Goal: Navigation & Orientation: Understand site structure

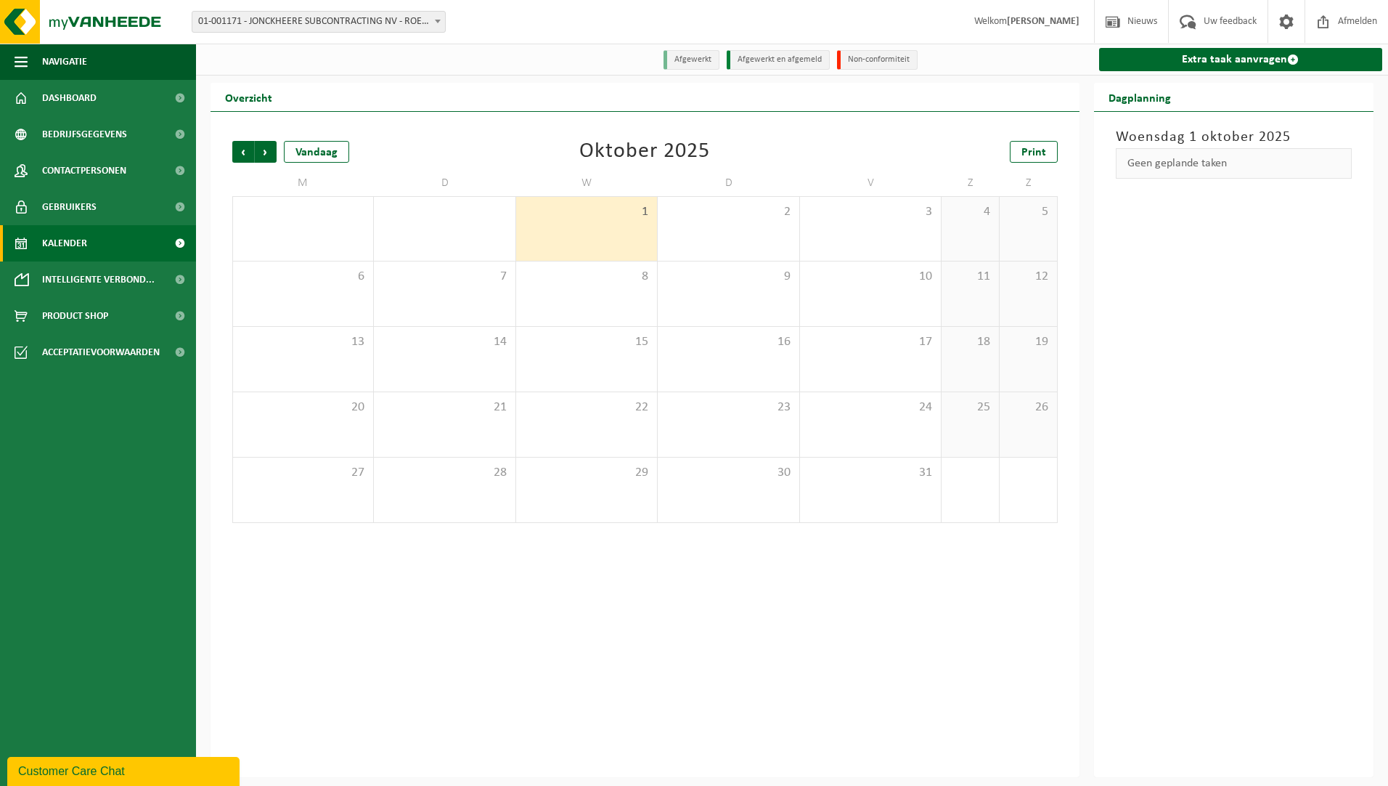
click at [61, 233] on span "Kalender" at bounding box center [64, 243] width 45 height 36
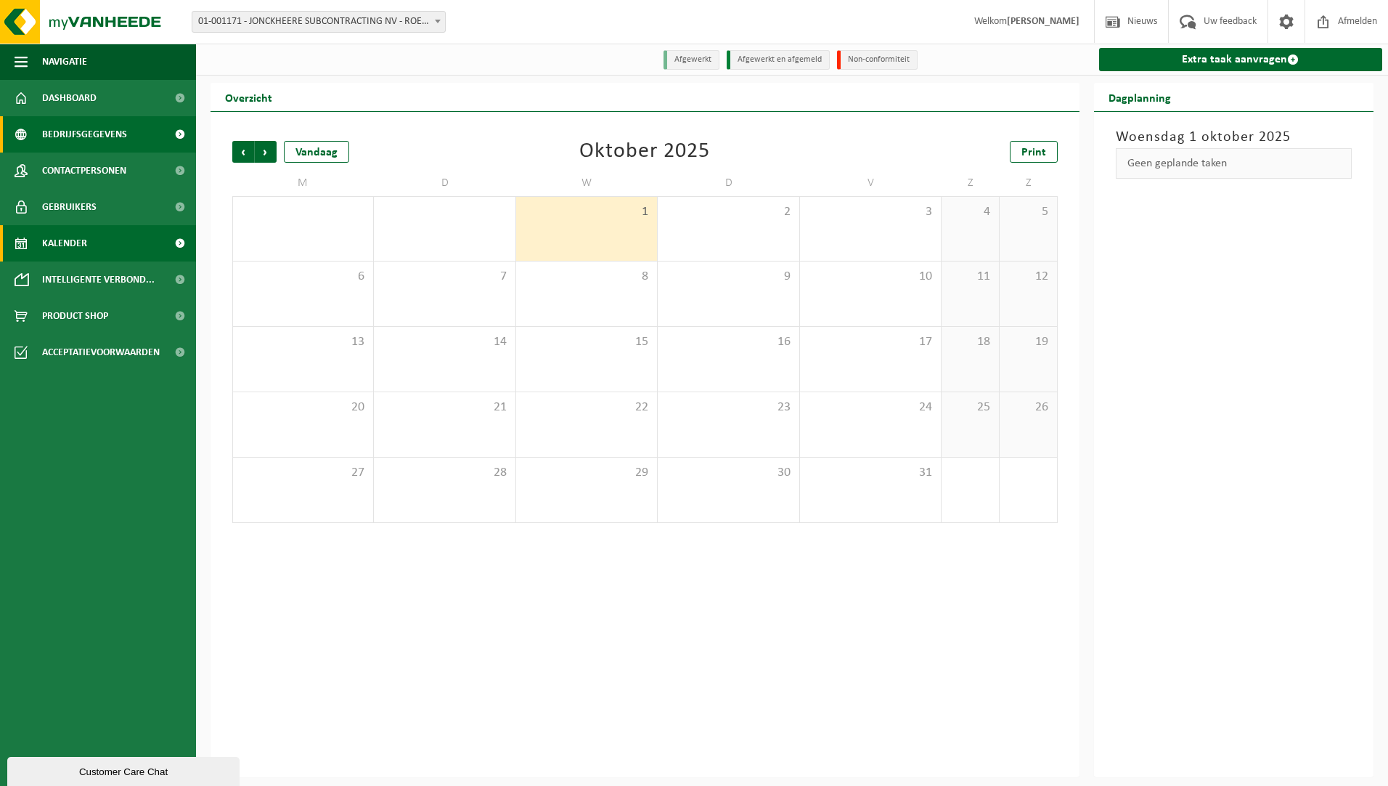
click at [83, 135] on span "Bedrijfsgegevens" at bounding box center [84, 134] width 85 height 36
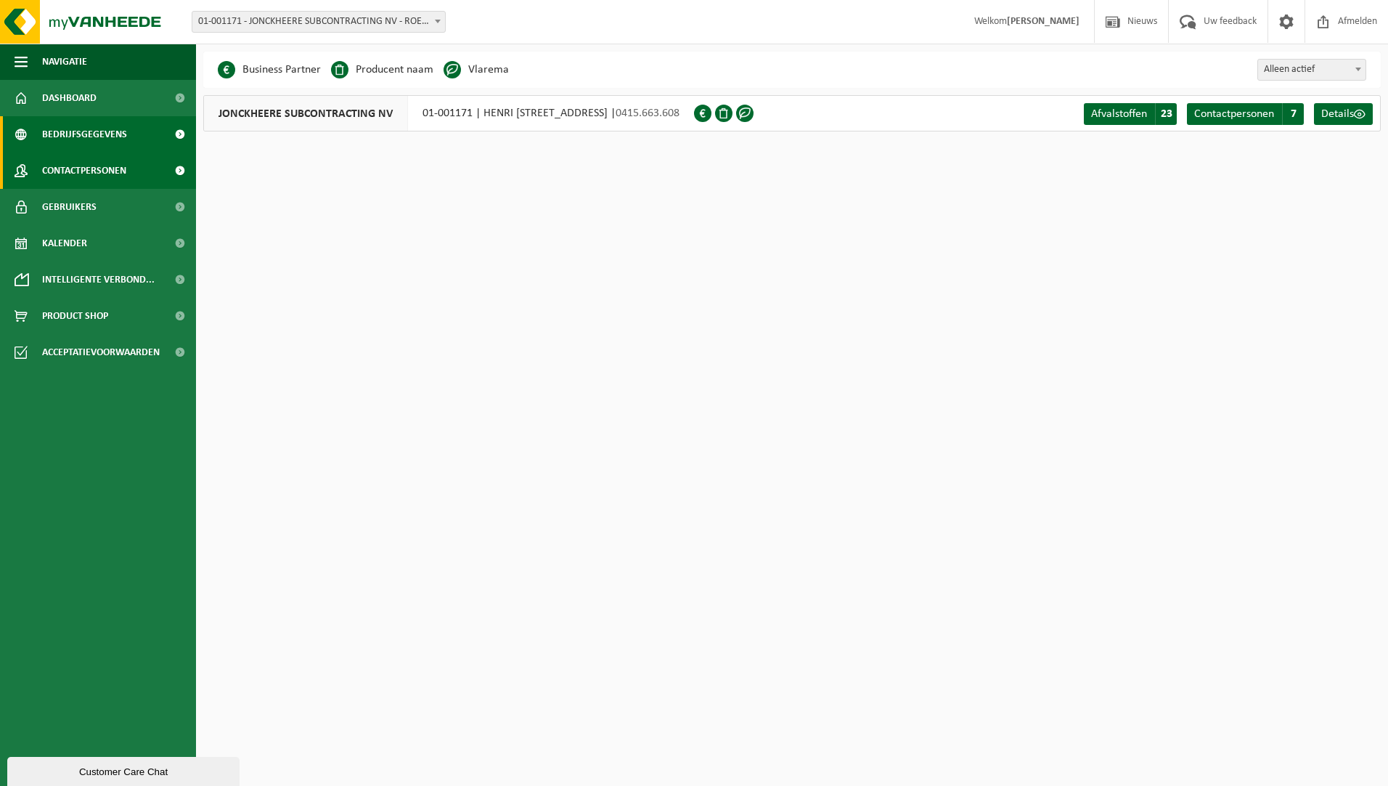
click at [84, 164] on span "Contactpersonen" at bounding box center [84, 170] width 84 height 36
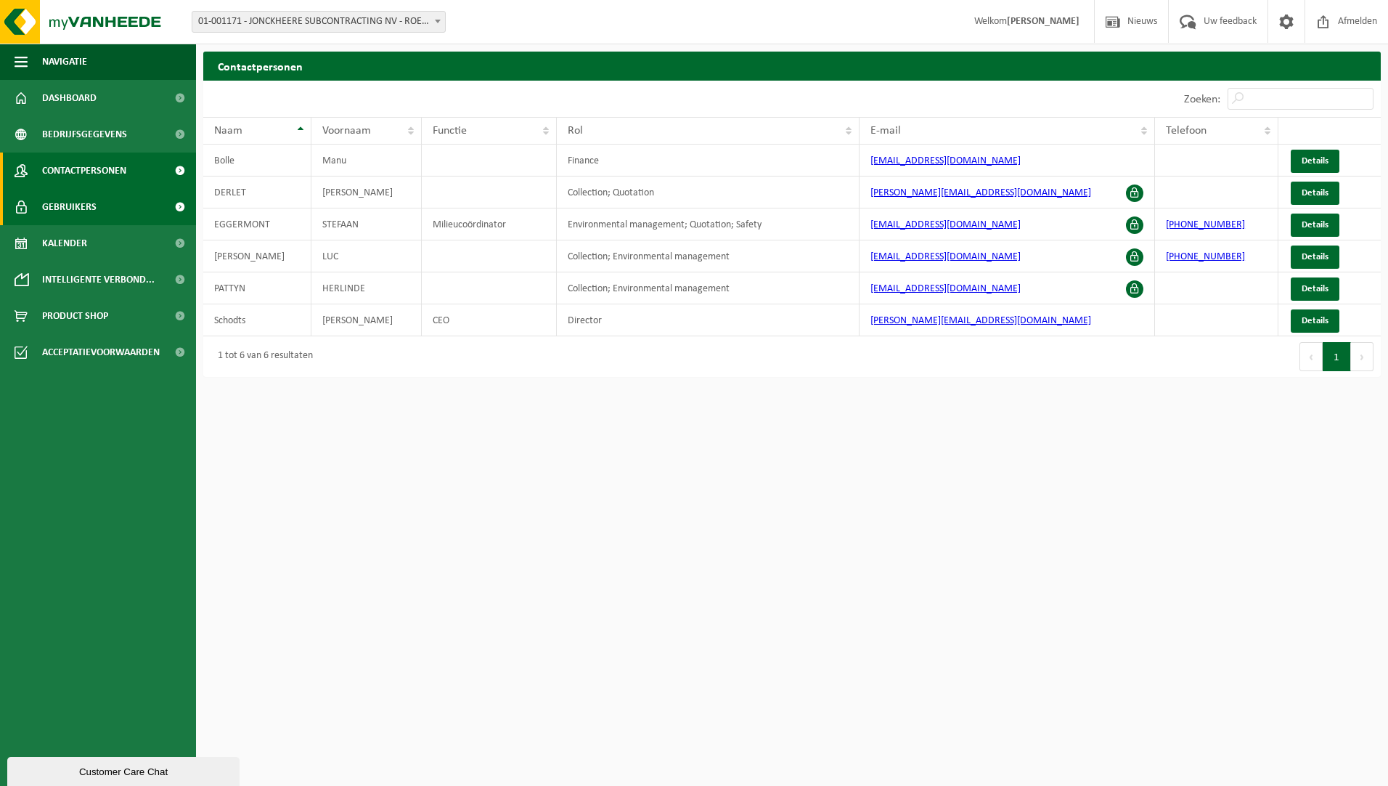
click at [80, 203] on span "Gebruikers" at bounding box center [69, 207] width 54 height 36
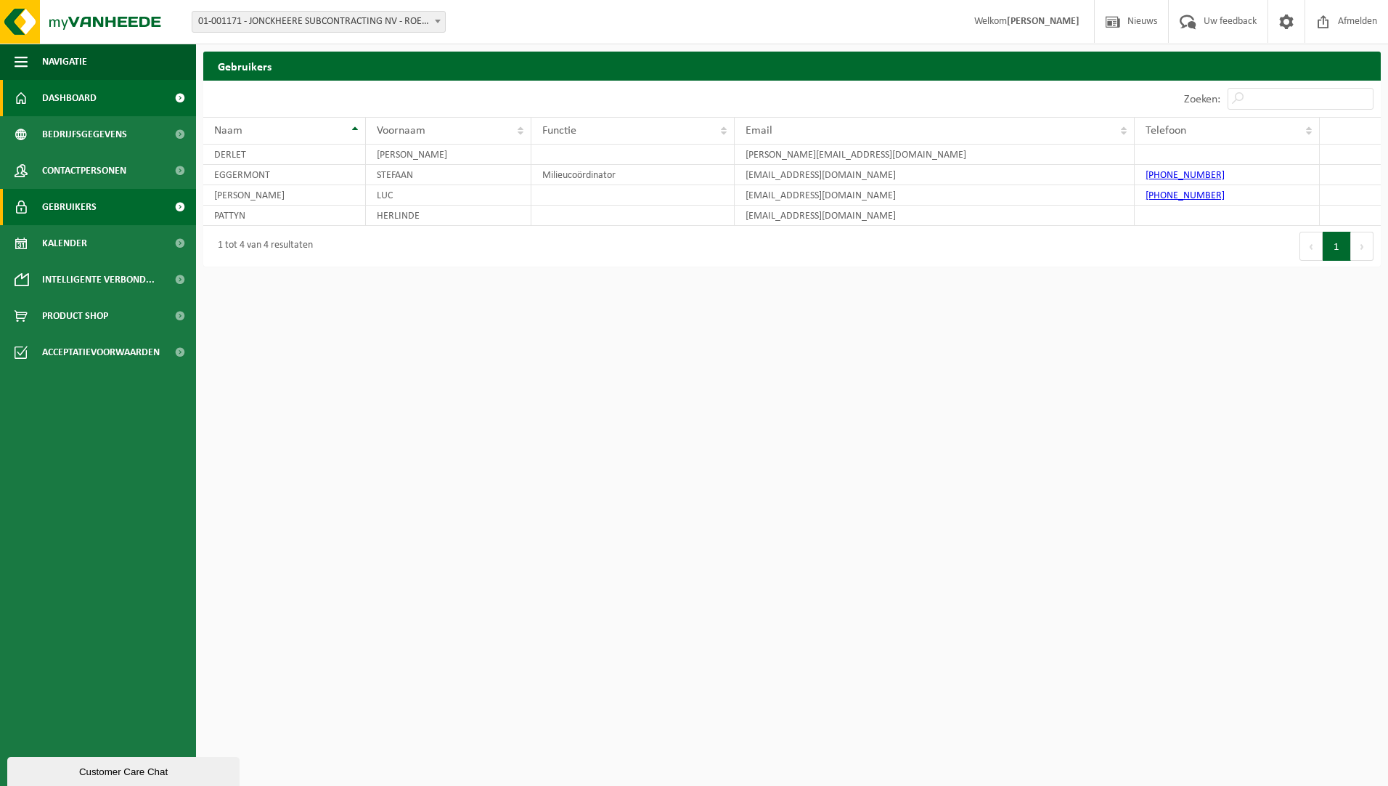
click at [89, 99] on span "Dashboard" at bounding box center [69, 98] width 54 height 36
